Goal: Navigation & Orientation: Go to known website

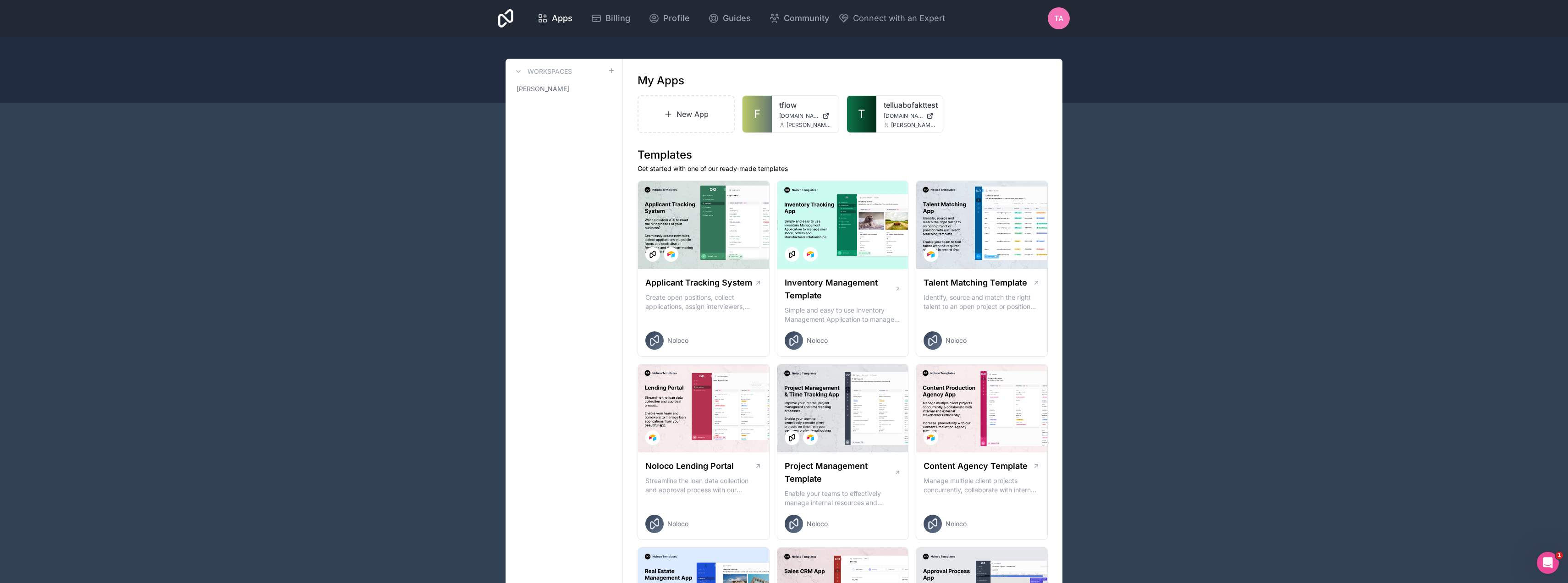
click at [792, 104] on link "tflow" at bounding box center [805, 105] width 52 height 11
click at [793, 102] on link "tflow" at bounding box center [805, 105] width 52 height 11
